Goal: Information Seeking & Learning: Find contact information

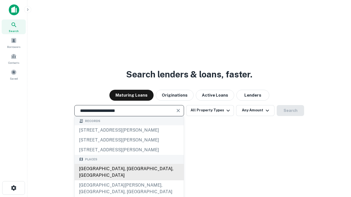
click at [129, 181] on div "[GEOGRAPHIC_DATA], [GEOGRAPHIC_DATA], [GEOGRAPHIC_DATA]" at bounding box center [129, 172] width 109 height 16
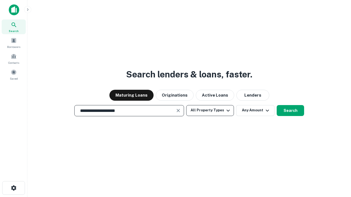
type input "**********"
click at [210, 110] on button "All Property Types" at bounding box center [210, 110] width 48 height 11
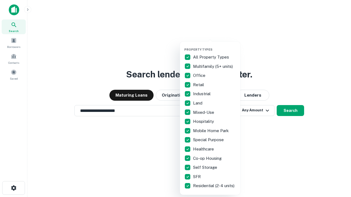
click at [214, 46] on button "button" at bounding box center [214, 46] width 60 height 0
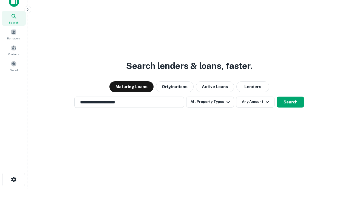
scroll to position [3, 66]
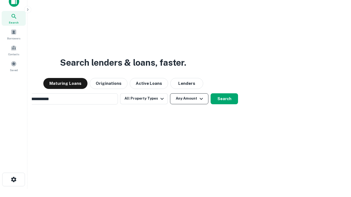
click at [170, 93] on button "Any Amount" at bounding box center [189, 98] width 38 height 11
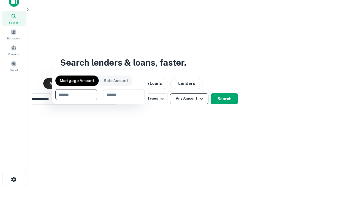
scroll to position [39, 155]
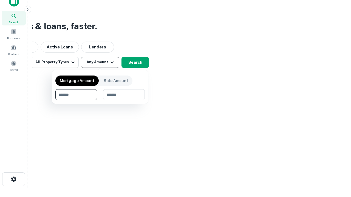
type input "*******"
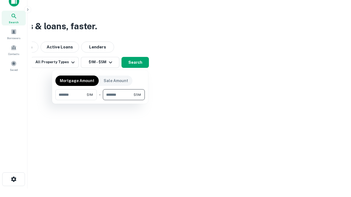
type input "*******"
click at [100, 100] on button "button" at bounding box center [99, 100] width 89 height 0
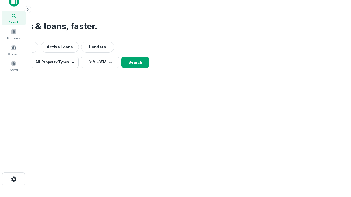
scroll to position [3, 101]
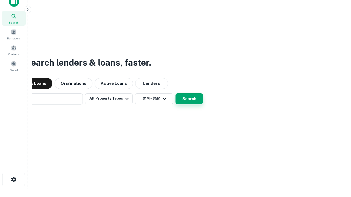
click at [175, 93] on button "Search" at bounding box center [188, 98] width 27 height 11
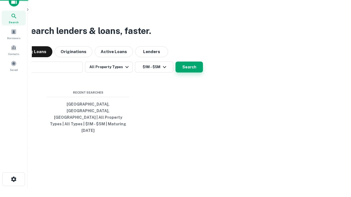
scroll to position [15, 155]
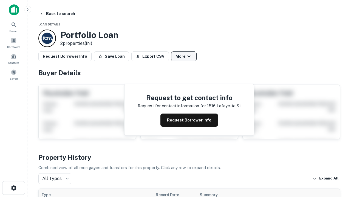
click at [184, 56] on button "More" at bounding box center [183, 57] width 25 height 10
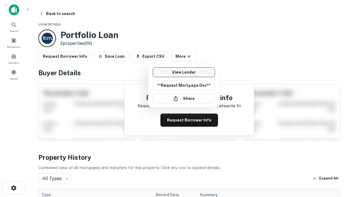
click at [184, 72] on link "View Lender" at bounding box center [184, 72] width 62 height 10
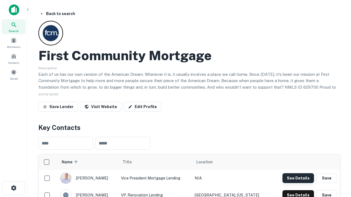
click at [298, 178] on button "See Details" at bounding box center [298, 179] width 32 height 10
click at [13, 188] on icon "button" at bounding box center [13, 188] width 7 height 7
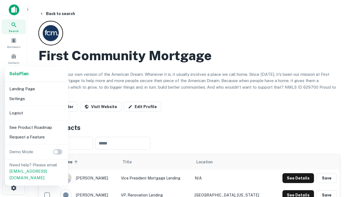
click at [36, 113] on li "Logout" at bounding box center [36, 113] width 59 height 10
